Goal: Find specific page/section: Find specific page/section

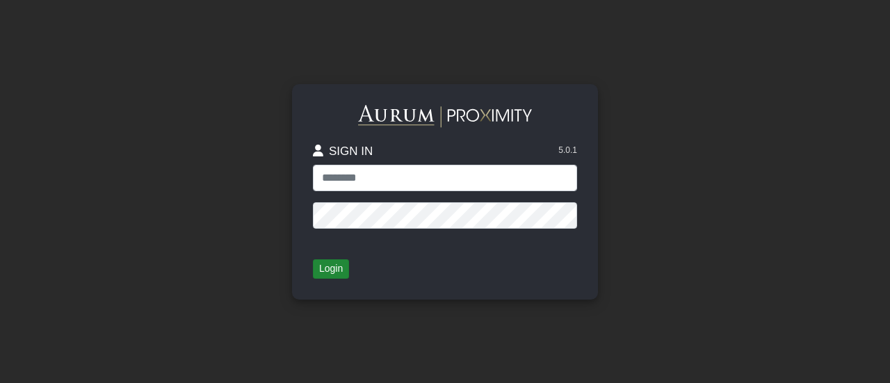
type input "**********"
click at [328, 275] on button "Login" at bounding box center [331, 268] width 36 height 19
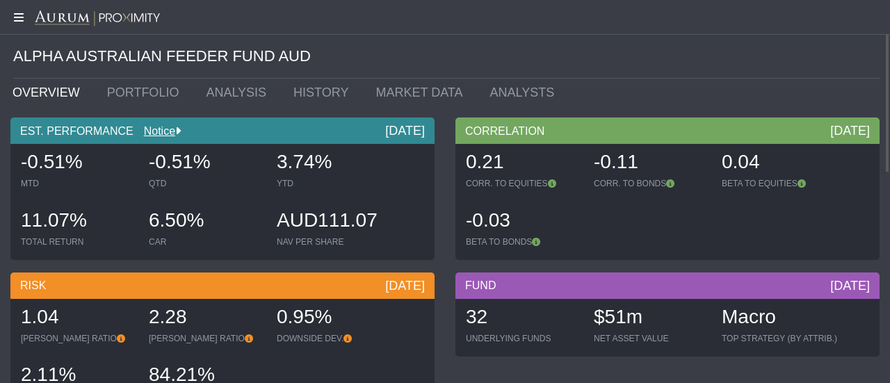
click at [18, 20] on icon at bounding box center [17, 17] width 35 height 11
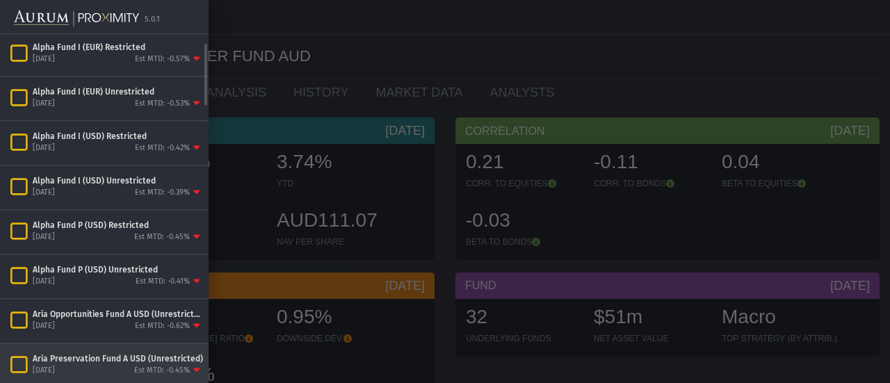
scroll to position [47, 0]
click at [72, 353] on div "Aria Preservation Fund A USD (Unrestricted)" at bounding box center [118, 358] width 170 height 11
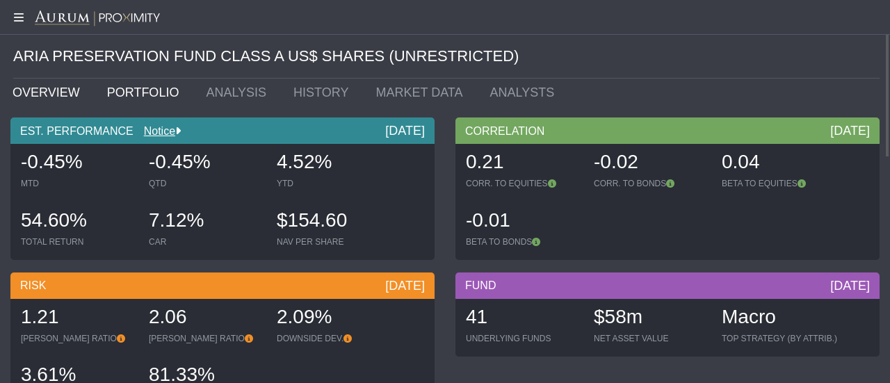
click at [108, 92] on link "PORTFOLIO" at bounding box center [146, 93] width 99 height 28
